Goal: Task Accomplishment & Management: Use online tool/utility

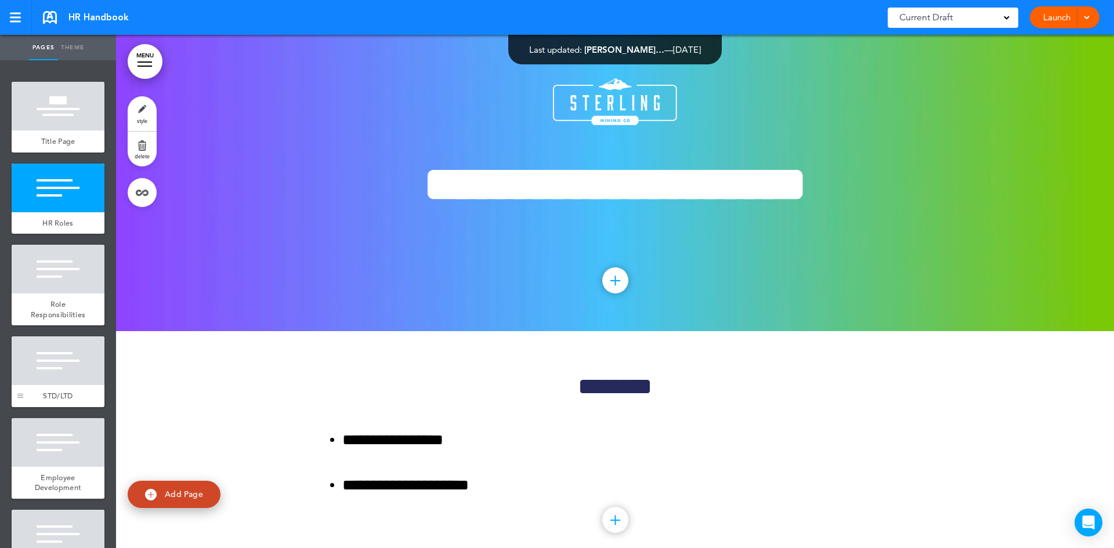
click at [24, 366] on div at bounding box center [20, 372] width 17 height 71
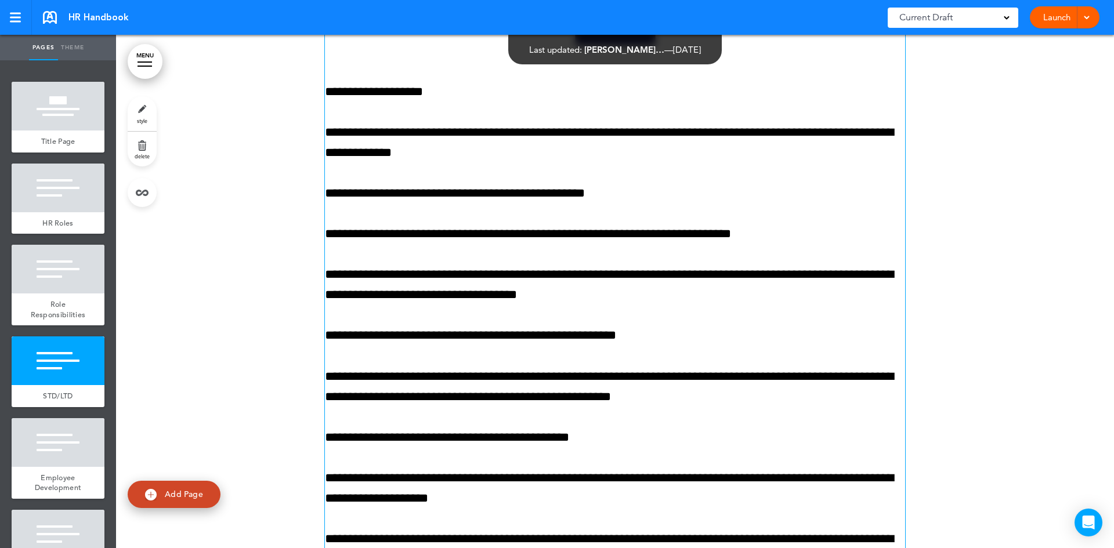
scroll to position [2103, 0]
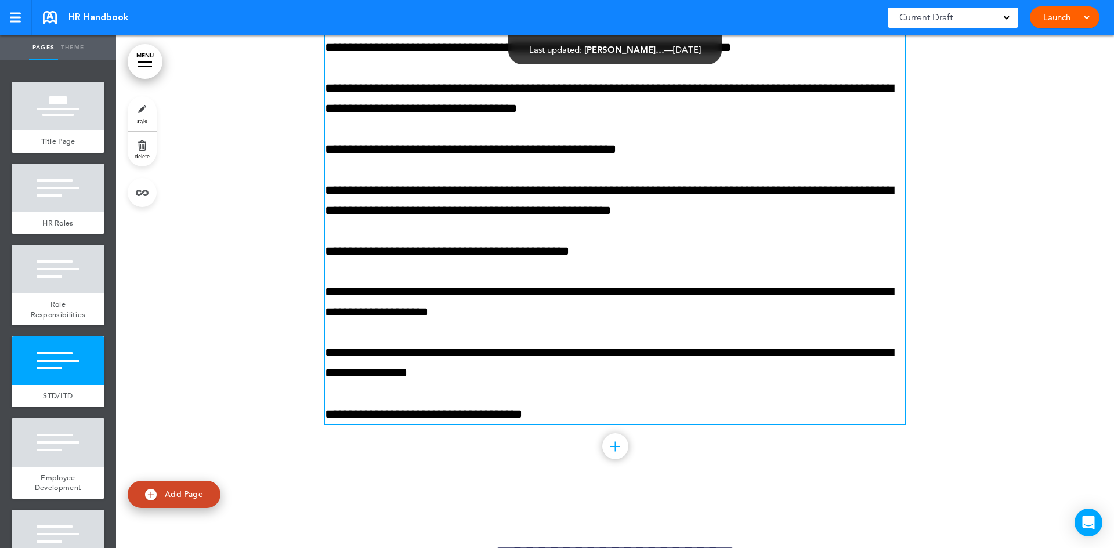
click at [649, 422] on p "**********" at bounding box center [615, 414] width 580 height 20
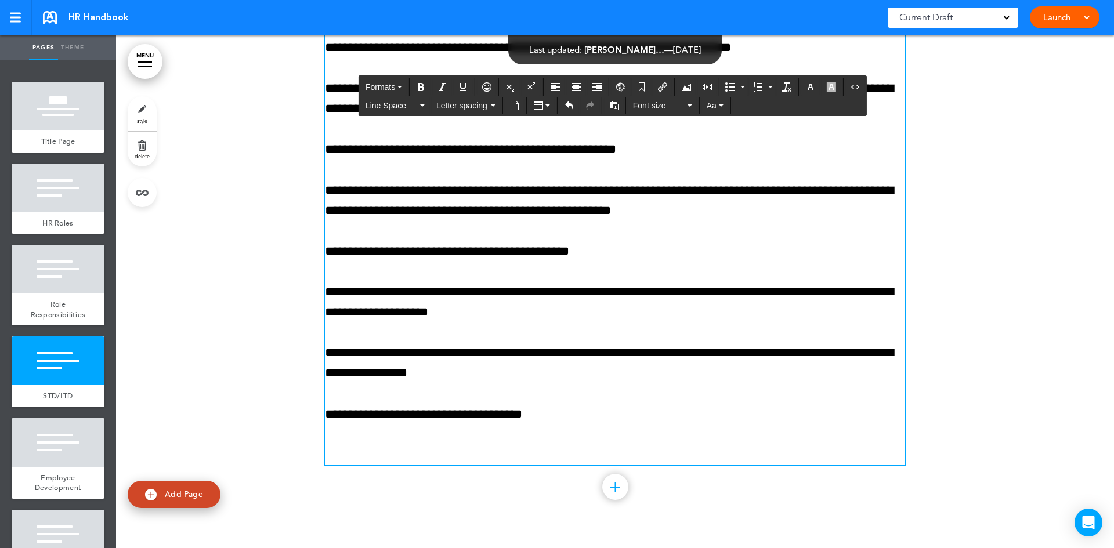
paste div
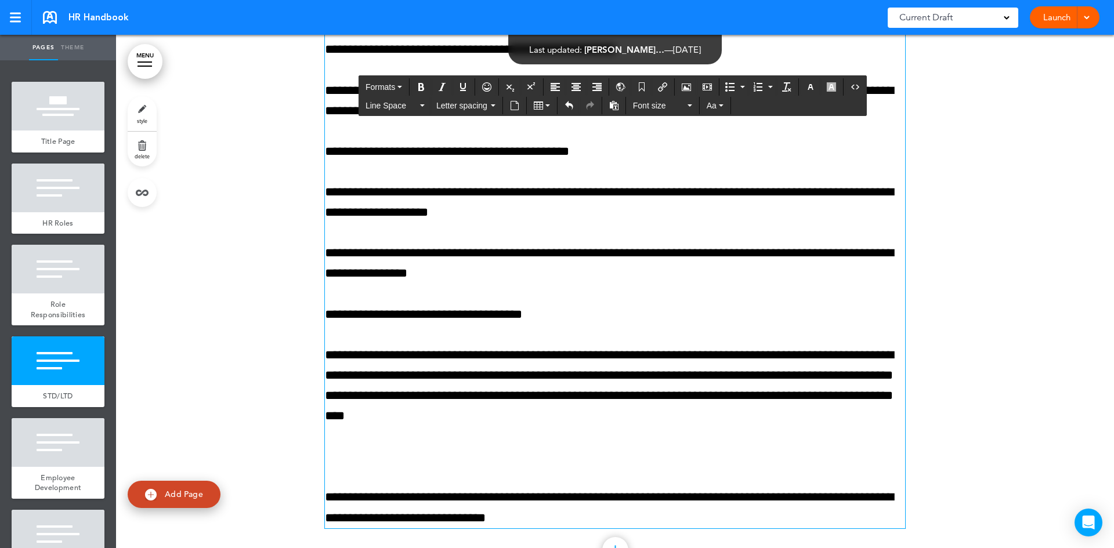
scroll to position [2257, 0]
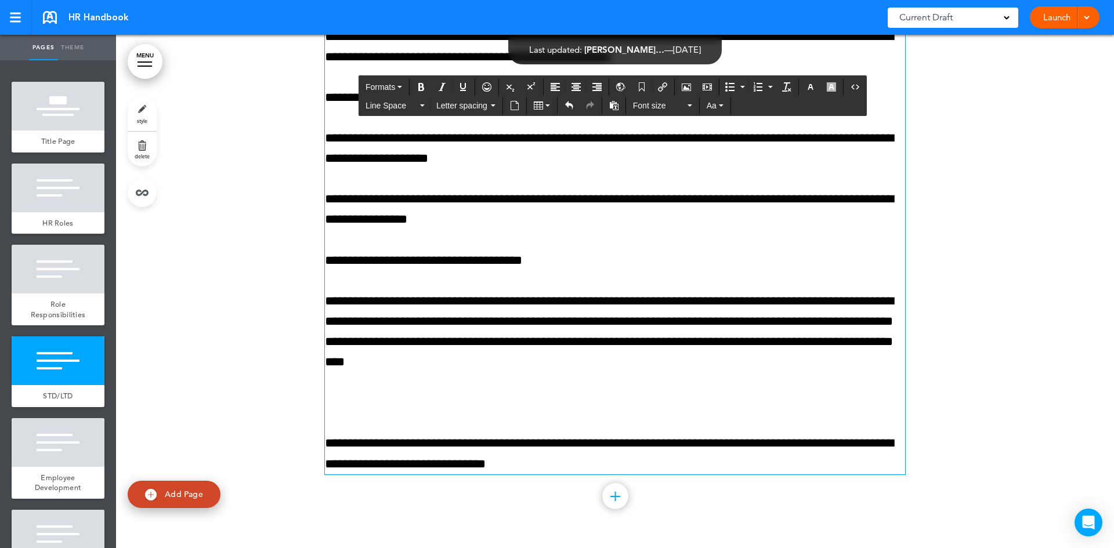
click at [339, 413] on p at bounding box center [615, 403] width 580 height 20
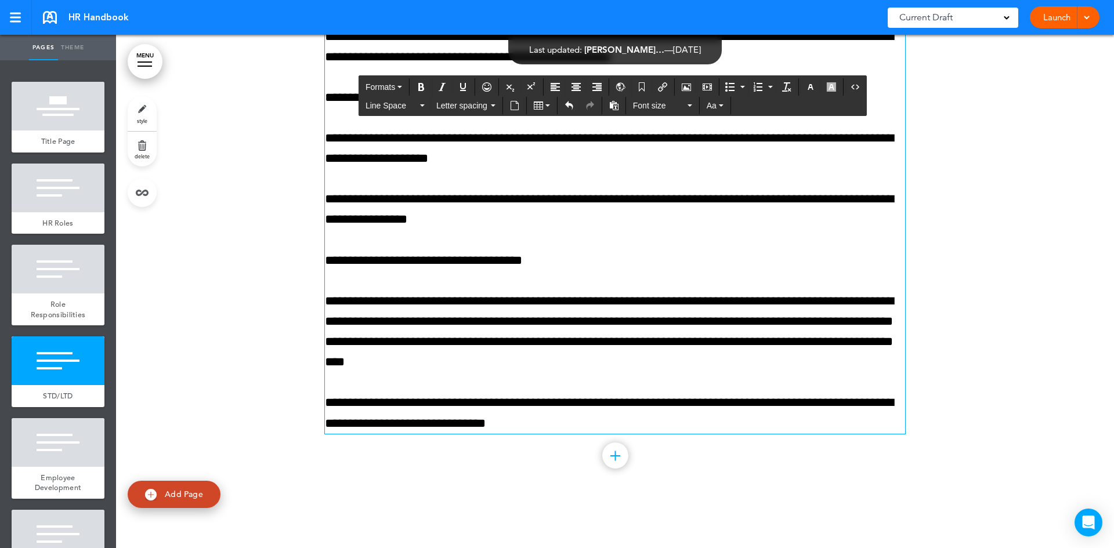
click at [1021, 436] on div at bounding box center [615, 71] width 998 height 869
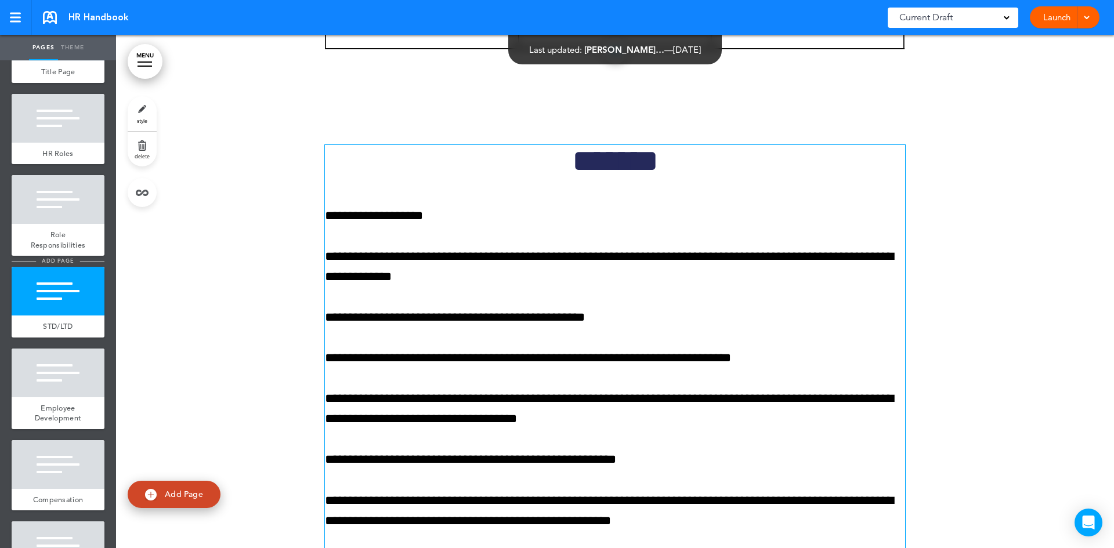
scroll to position [232, 0]
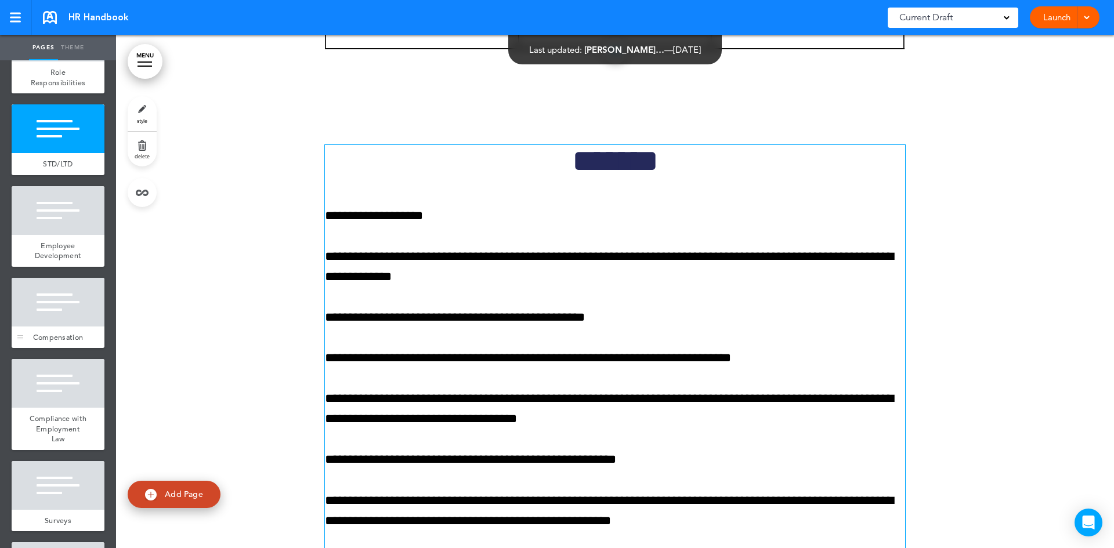
click at [55, 349] on div "Compensation" at bounding box center [58, 338] width 93 height 22
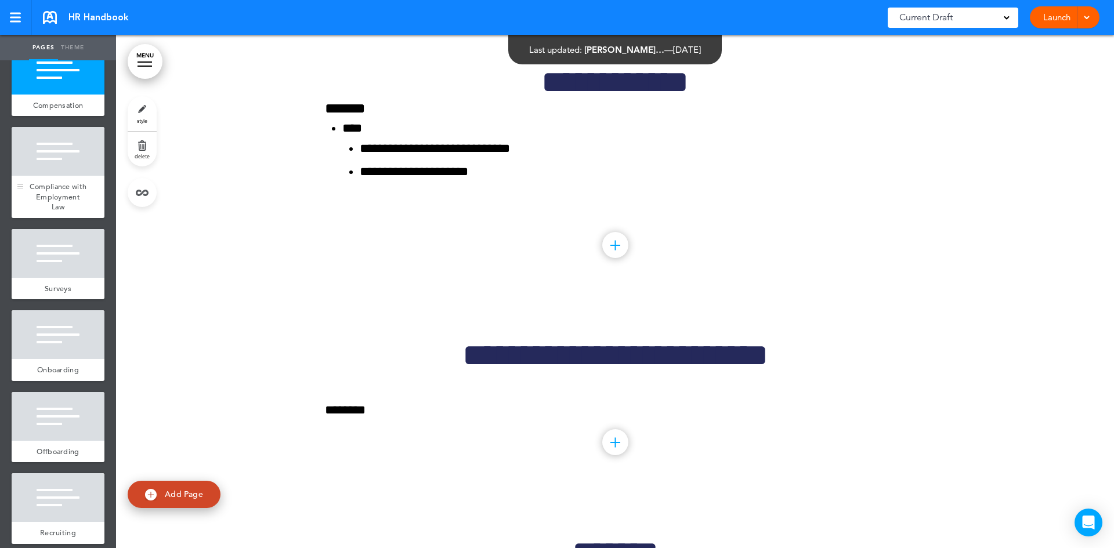
scroll to position [503, 0]
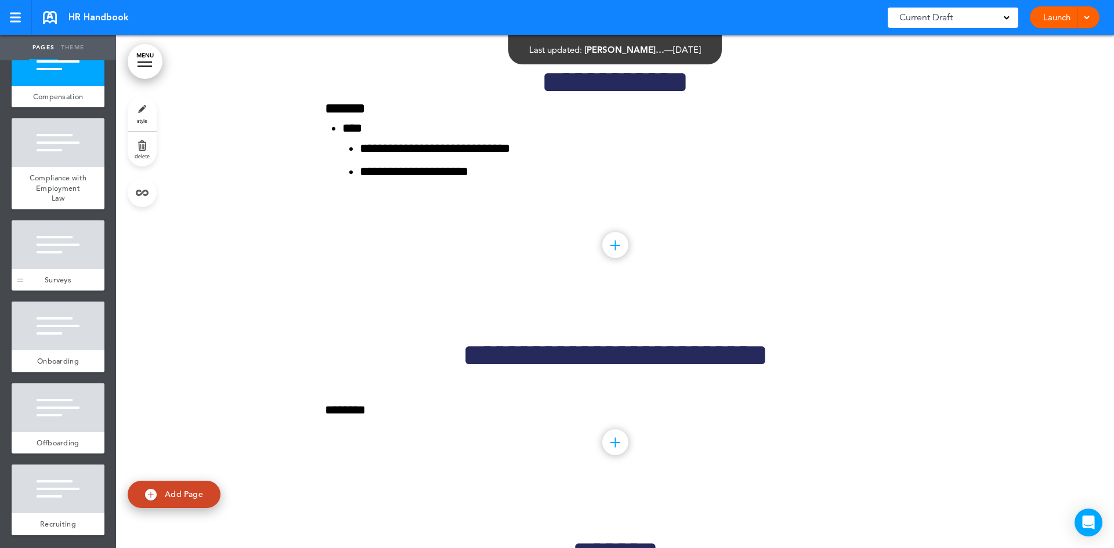
click at [70, 277] on div "Surveys" at bounding box center [58, 280] width 93 height 22
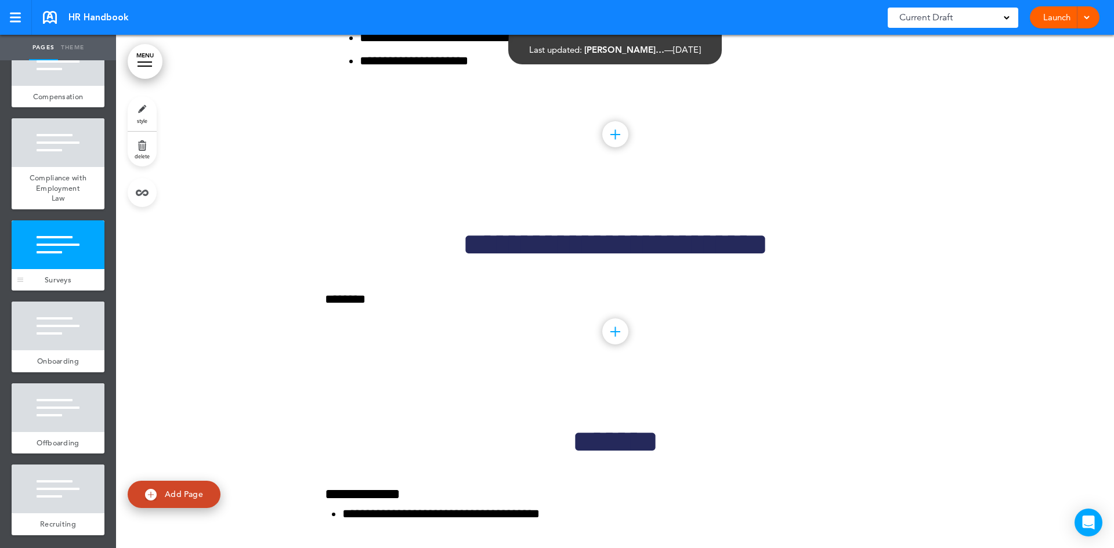
scroll to position [3490, 0]
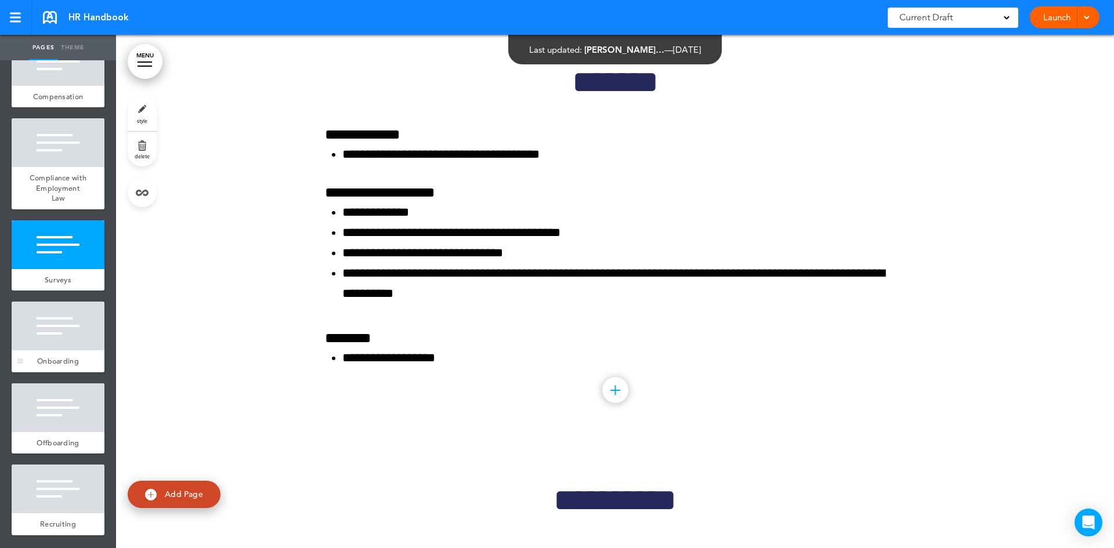
click at [46, 352] on div "Onboarding" at bounding box center [58, 361] width 93 height 22
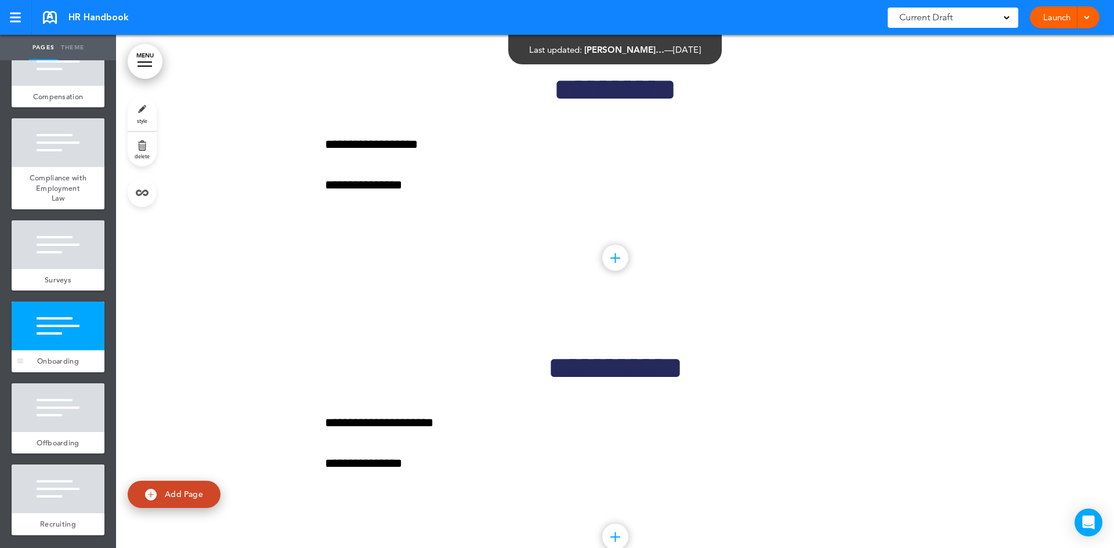
scroll to position [3909, 0]
